Goal: Task Accomplishment & Management: Manage account settings

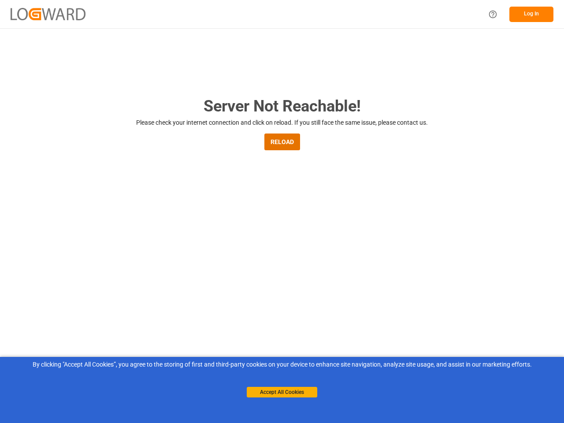
click at [282, 211] on main "Server Not Reachable! Please check your internet connection and click on reload…" at bounding box center [282, 289] width 564 height 390
click at [48, 14] on img at bounding box center [48, 14] width 75 height 12
click at [493, 14] on icon "Help Center" at bounding box center [492, 14] width 9 height 9
click at [531, 14] on button "Log In" at bounding box center [531, 14] width 44 height 15
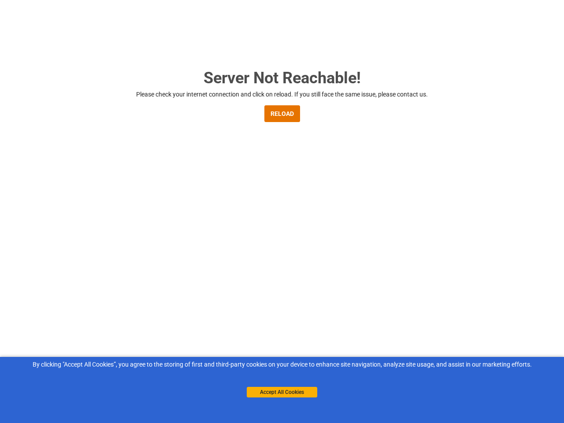
click at [282, 142] on main "Server Not Reachable! Please check your internet connection and click on reload…" at bounding box center [282, 261] width 564 height 390
click at [282, 392] on button "Accept All Cookies" at bounding box center [280, 392] width 70 height 11
